Goal: Navigation & Orientation: Go to known website

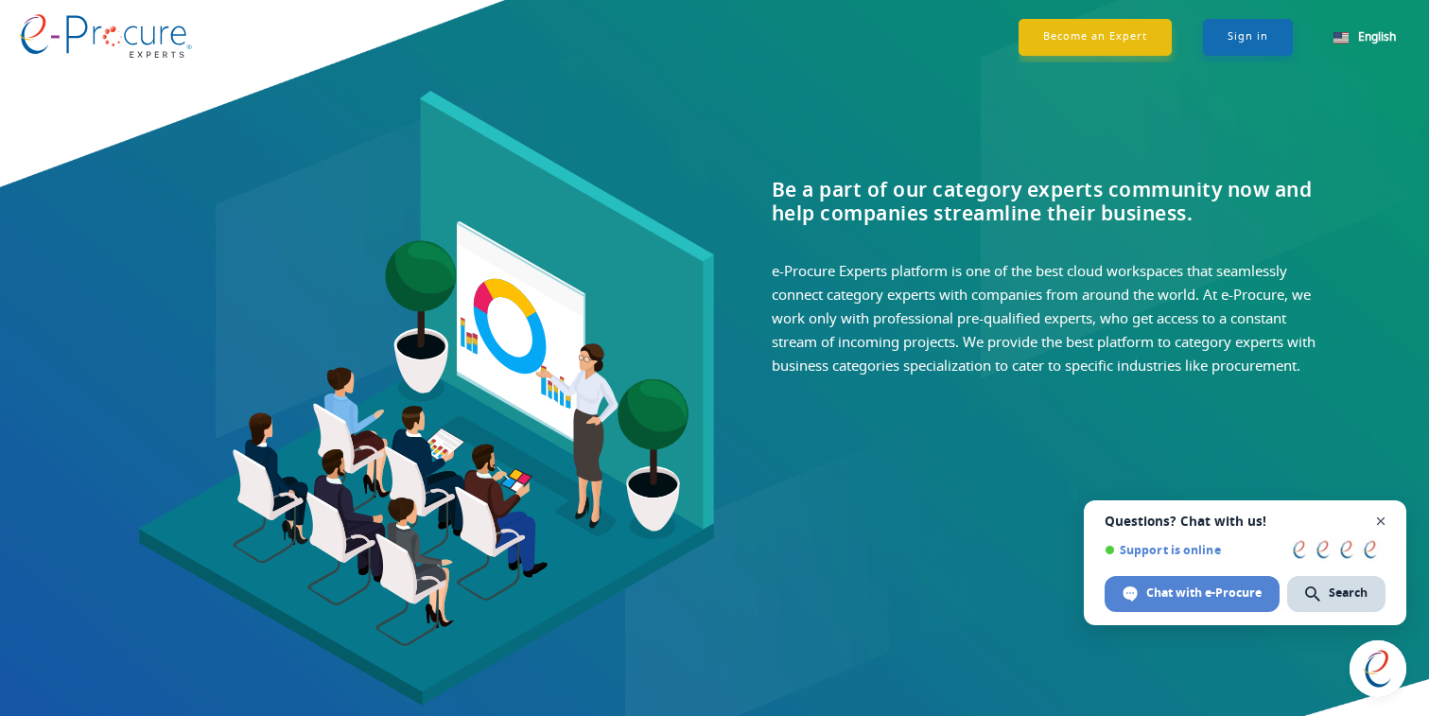
click at [1379, 520] on span "Open chat" at bounding box center [1381, 522] width 24 height 24
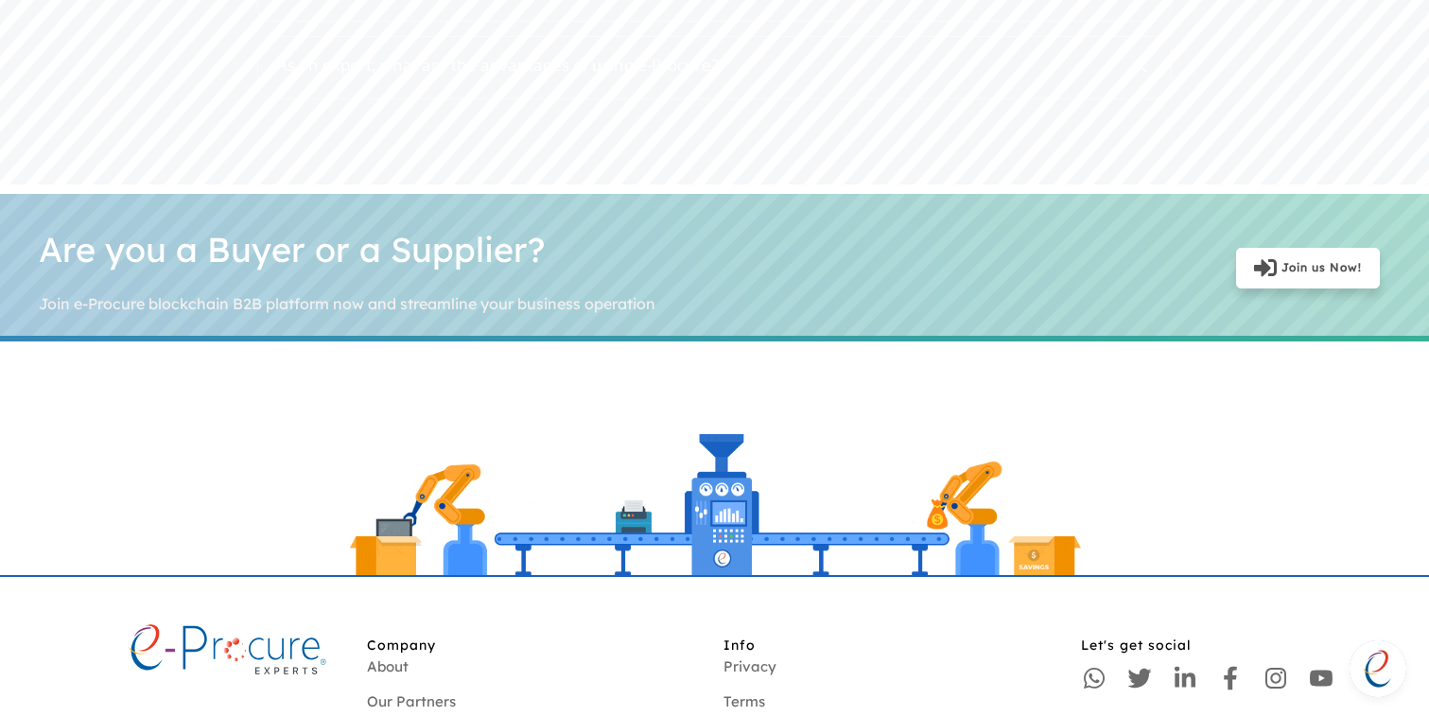
scroll to position [2646, 0]
